Goal: Book appointment/travel/reservation

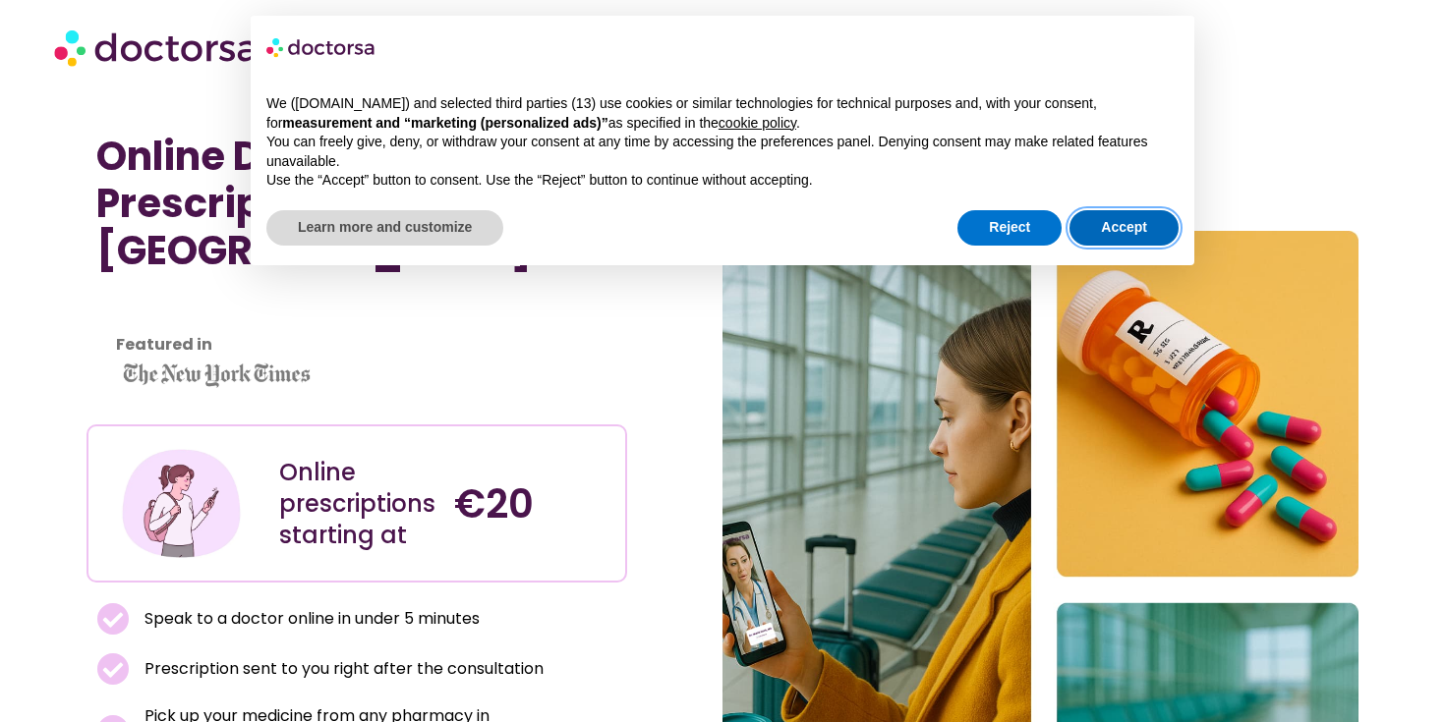
click at [1114, 221] on button "Accept" at bounding box center [1123, 227] width 109 height 35
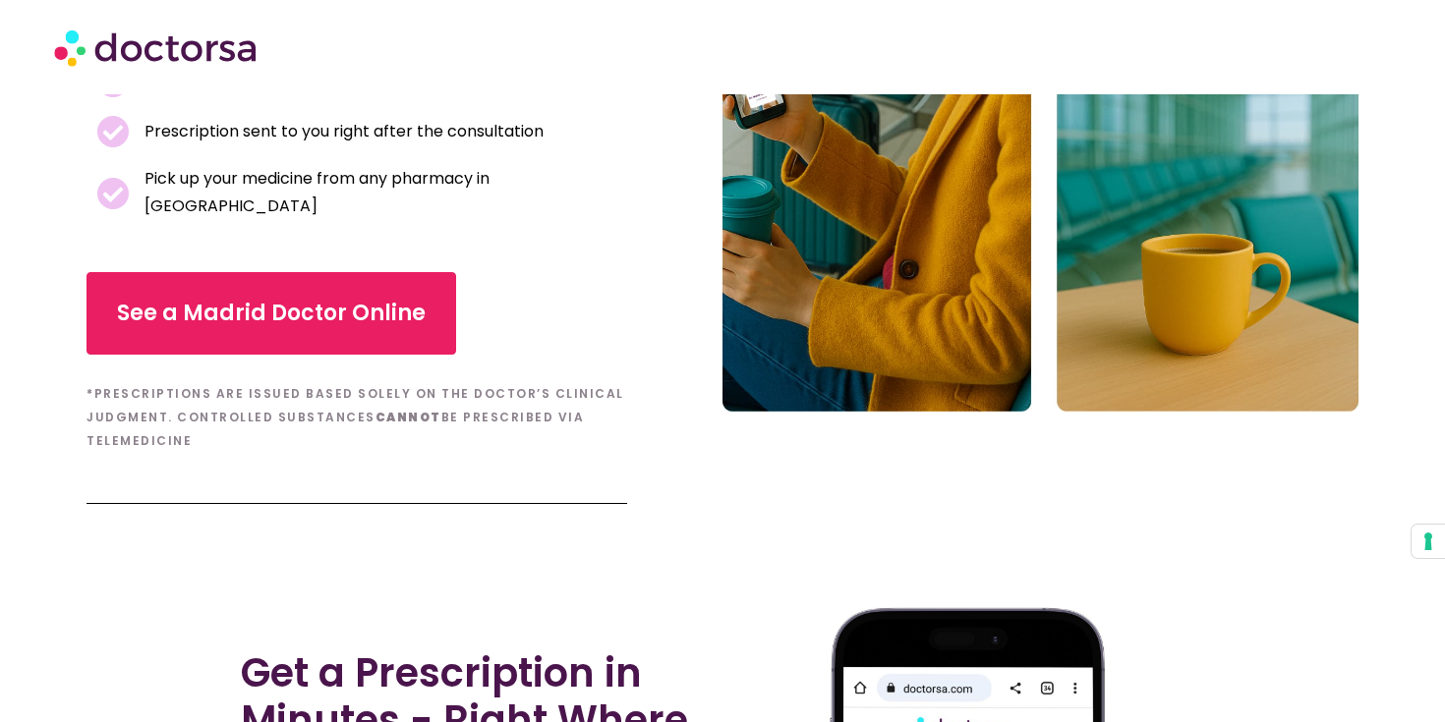
scroll to position [499, 0]
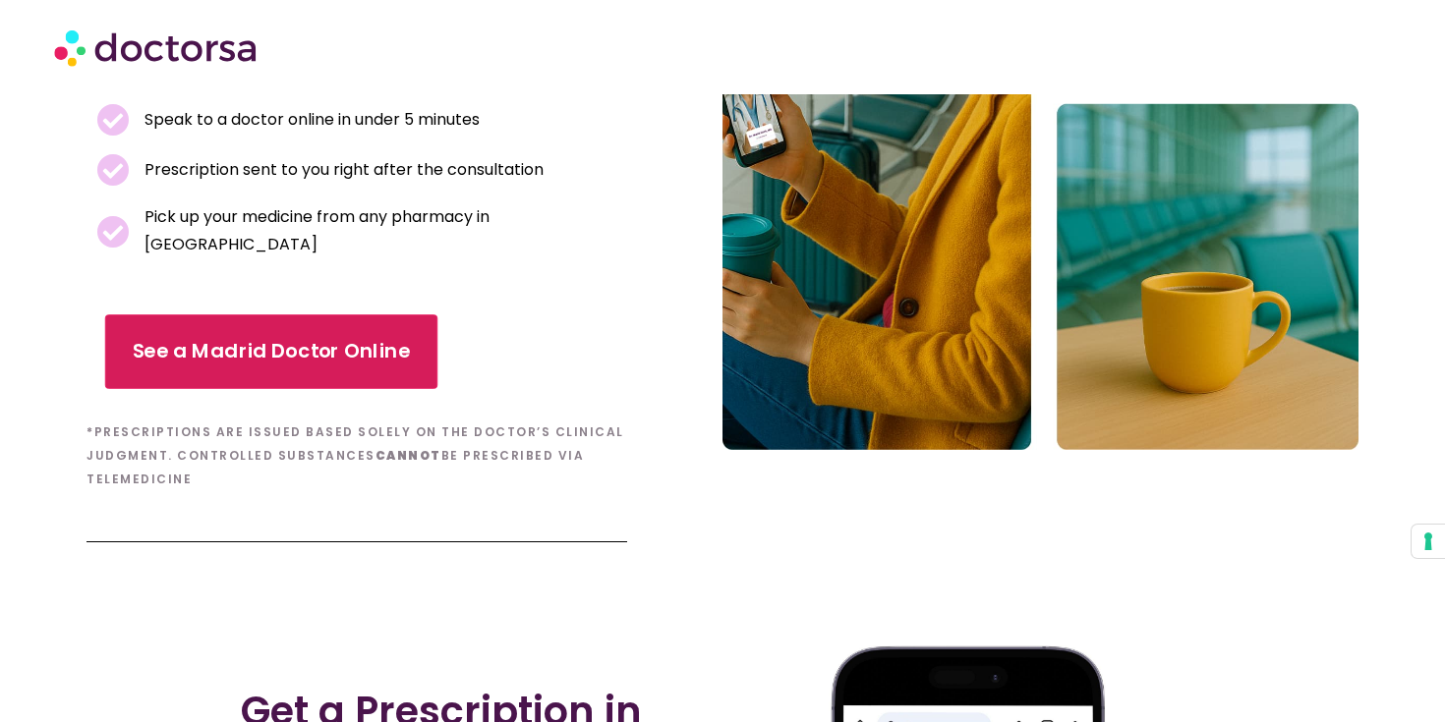
click at [376, 338] on span "See a Madrid Doctor Online" at bounding box center [272, 352] width 278 height 29
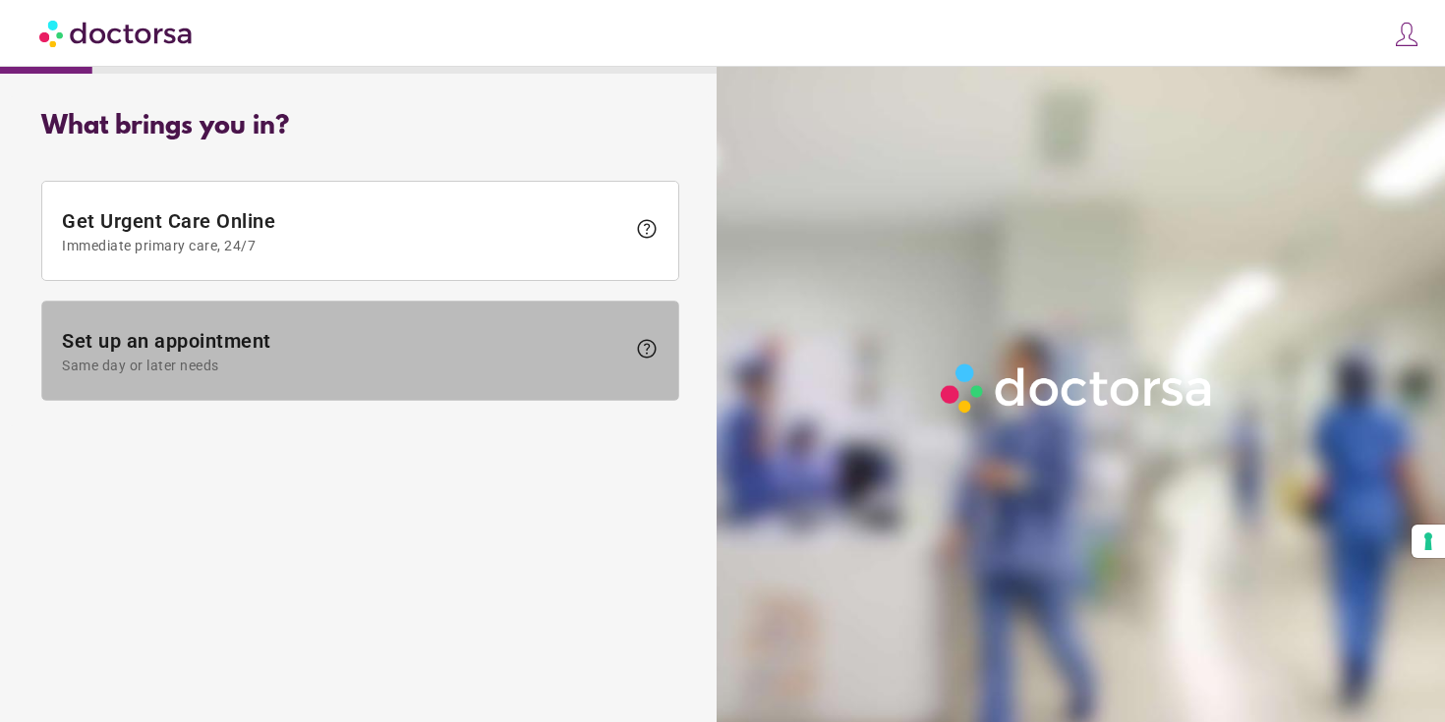
click at [519, 349] on span "Set up an appointment Same day or later needs" at bounding box center [343, 351] width 563 height 44
